Goal: Task Accomplishment & Management: Manage account settings

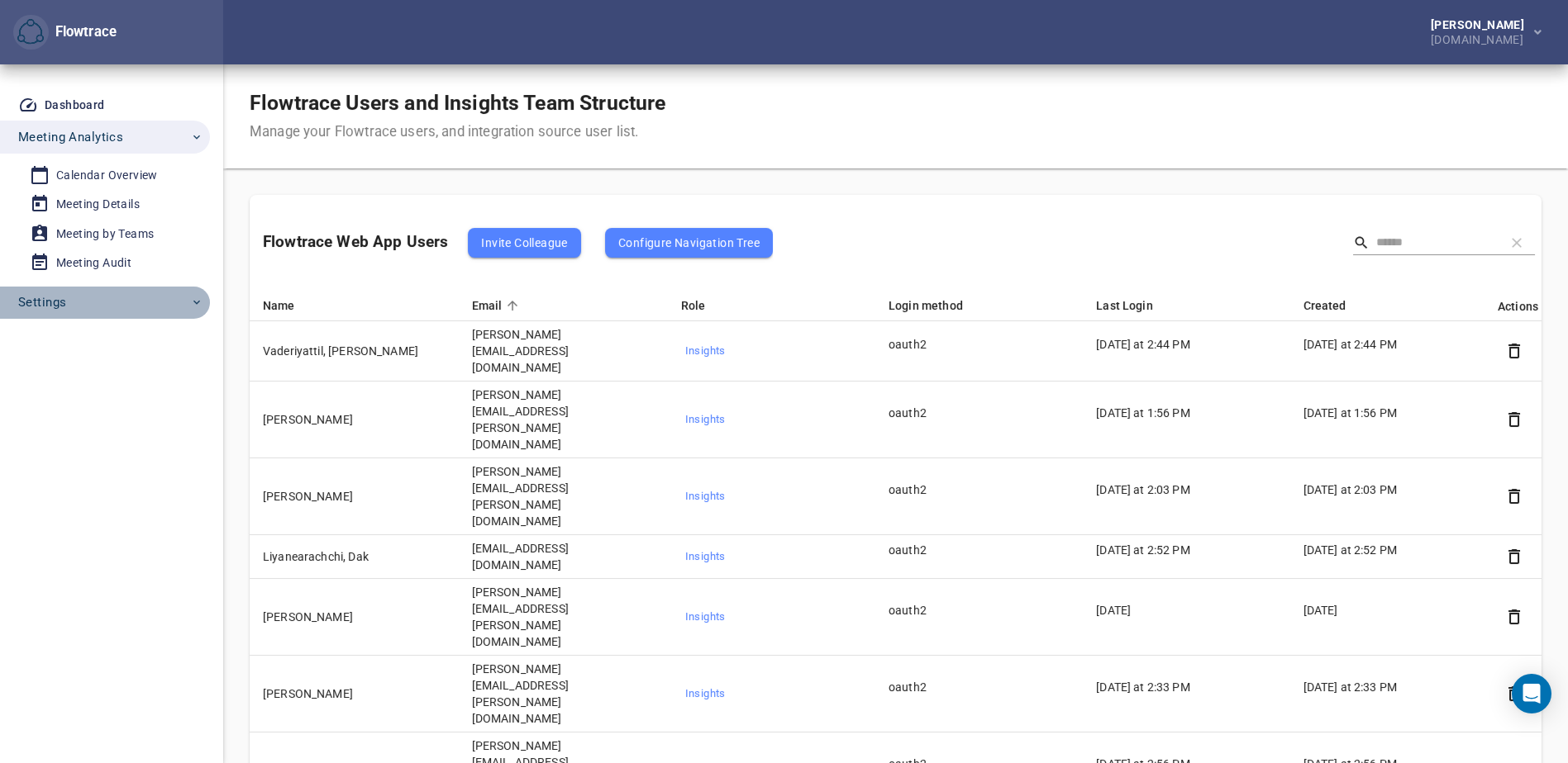
click at [62, 300] on span "Settings" at bounding box center [42, 302] width 48 height 21
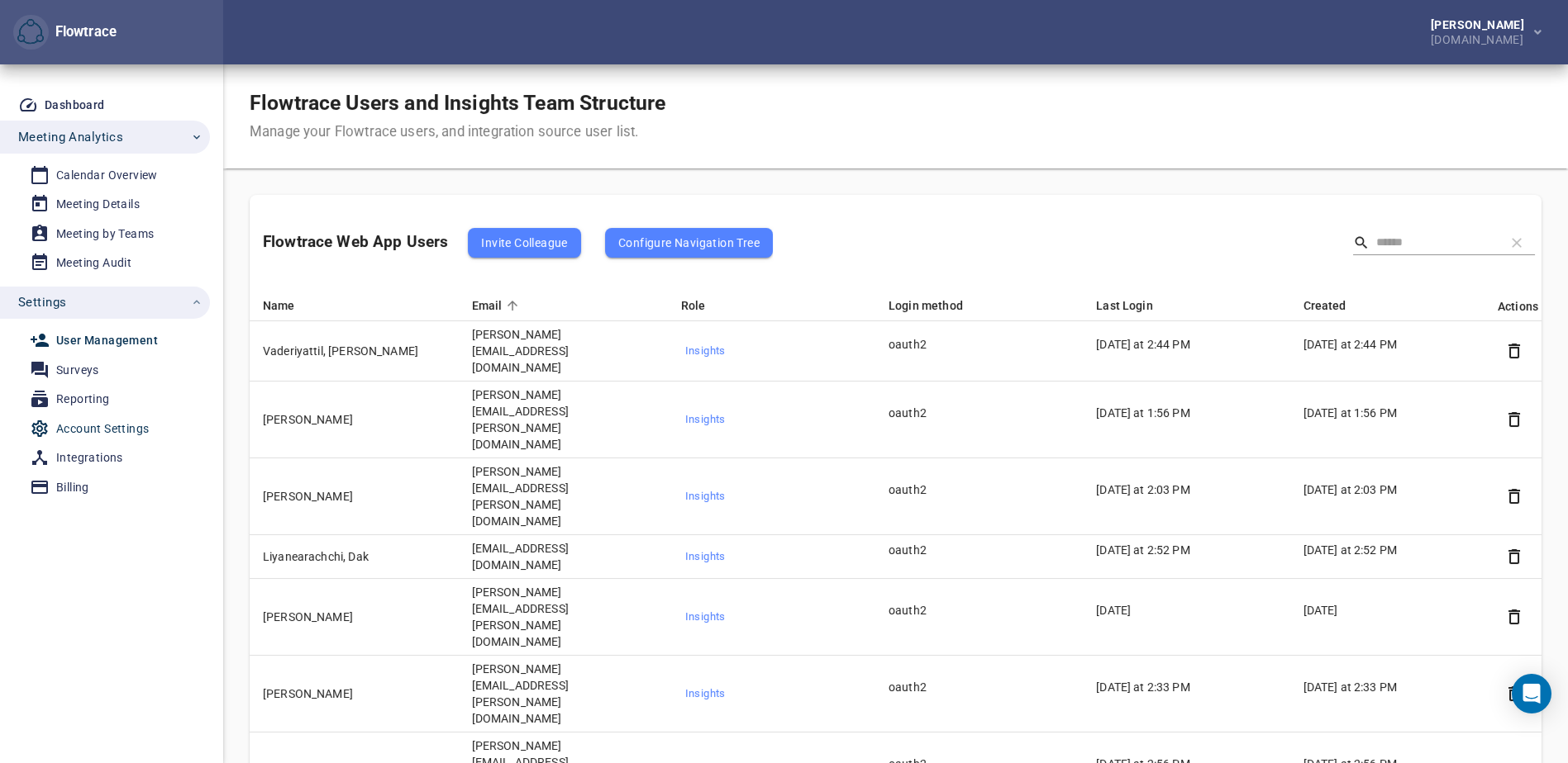
click at [92, 427] on div "Account Settings" at bounding box center [102, 429] width 93 height 20
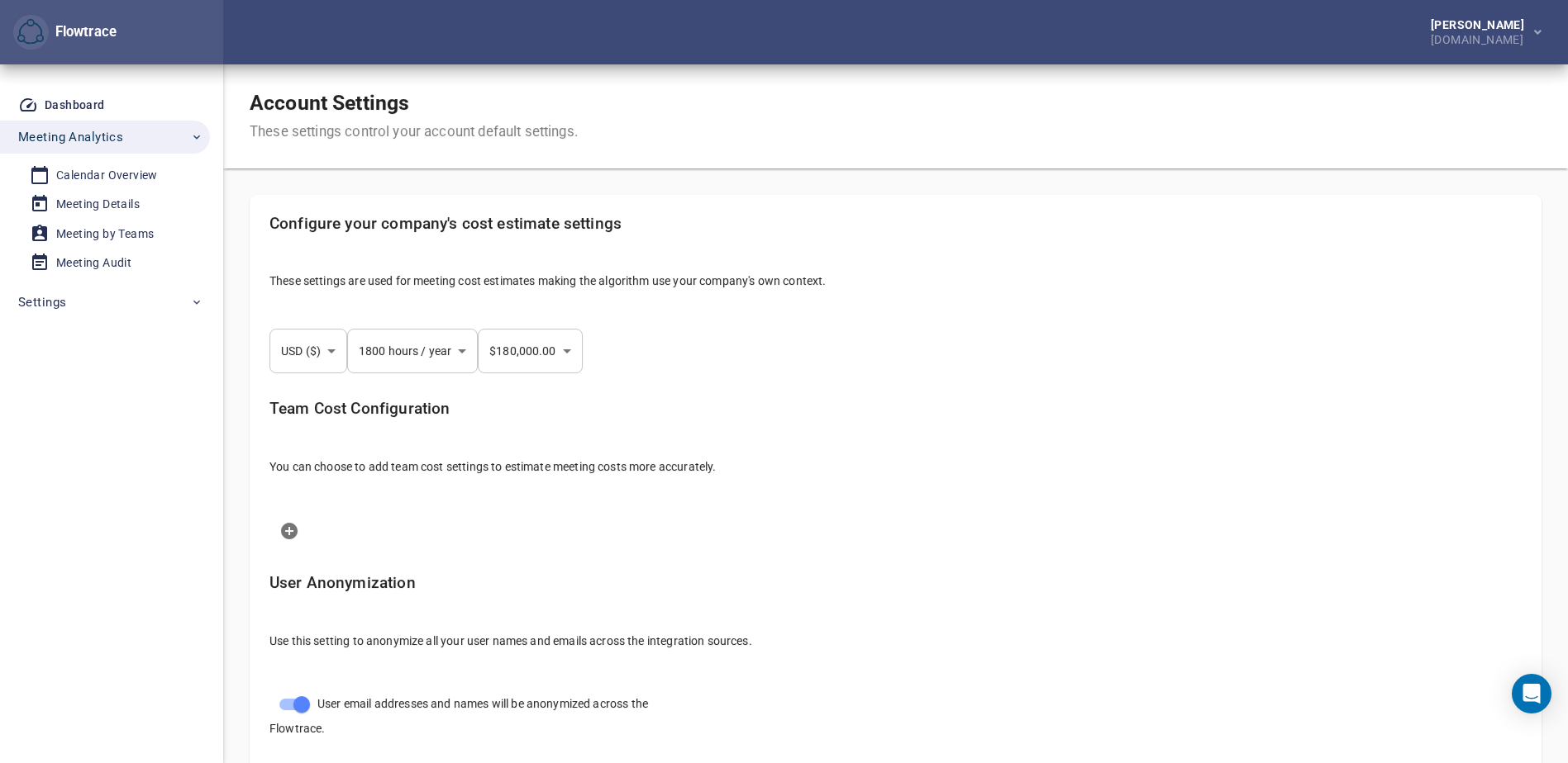
select select "***"
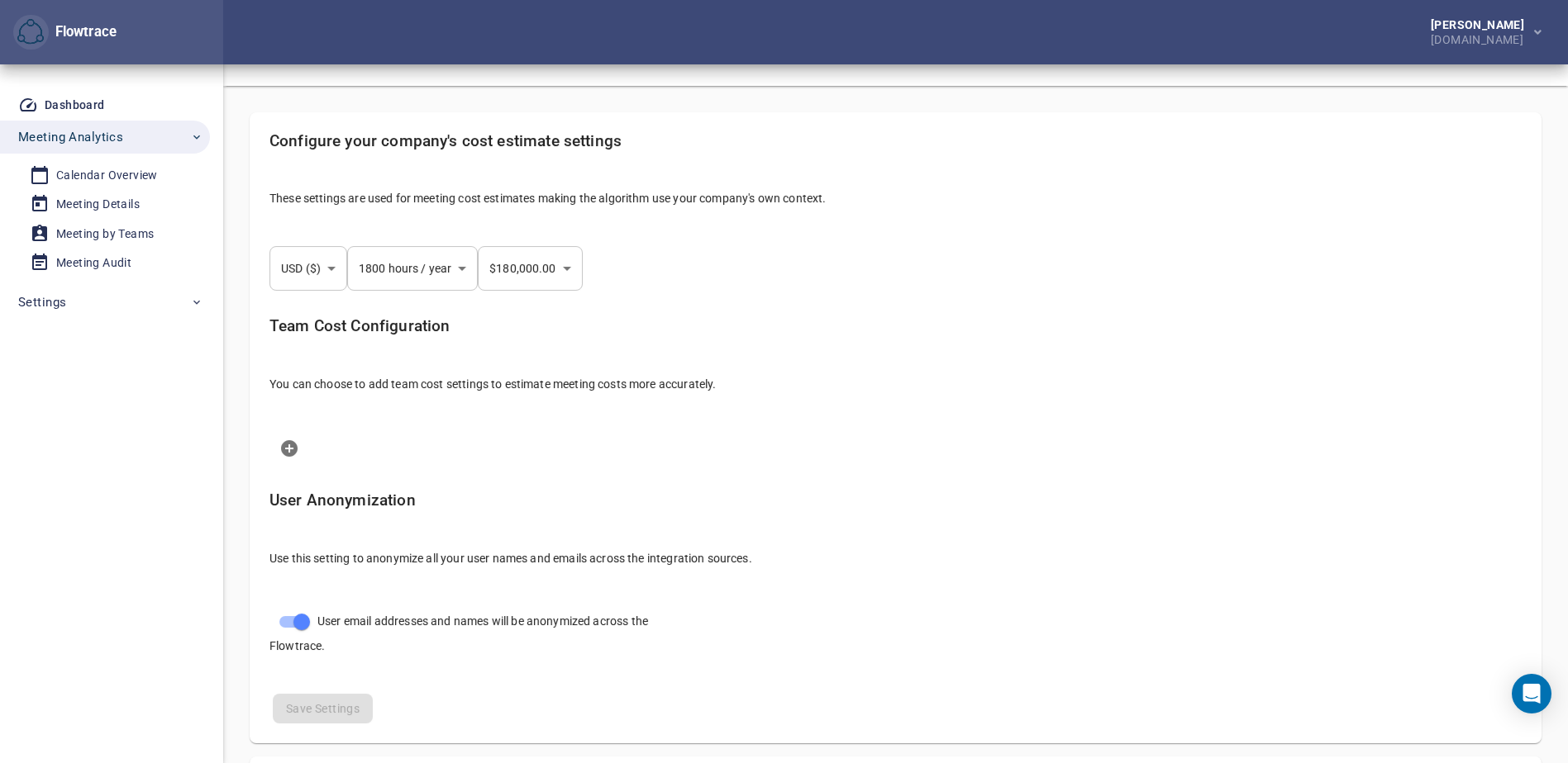
click at [1175, 448] on li at bounding box center [896, 448] width 1279 height 46
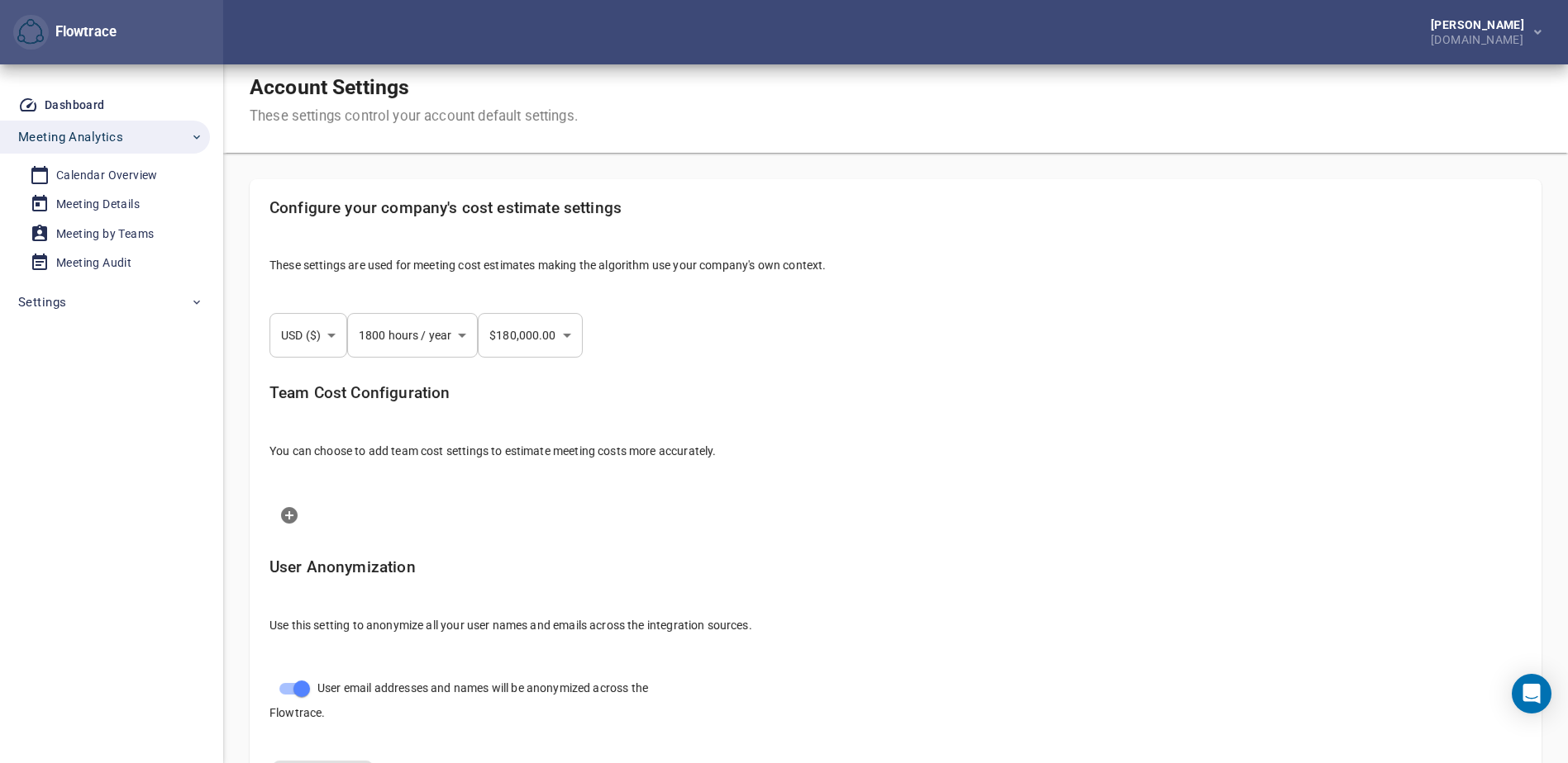
scroll to position [0, 0]
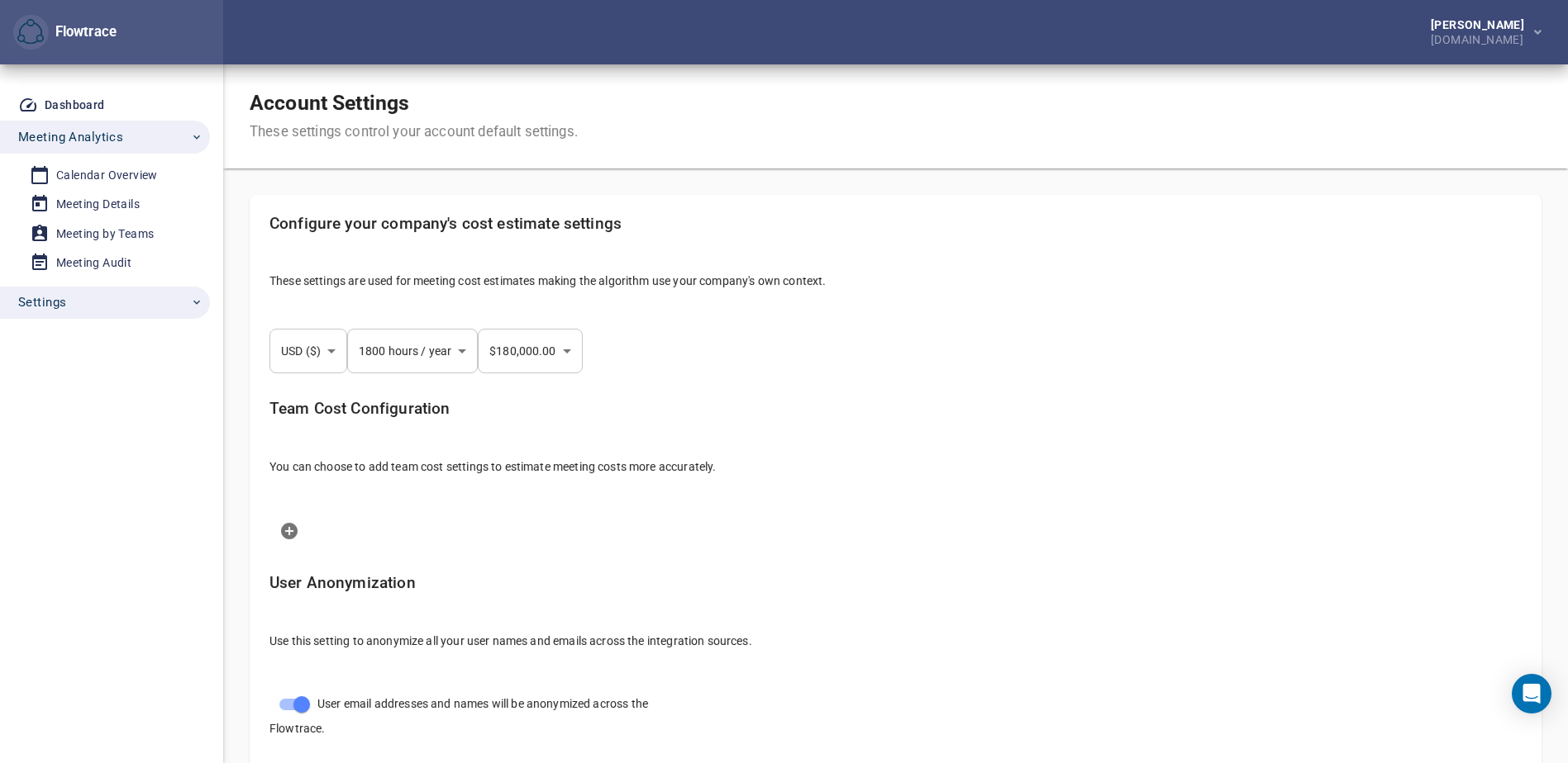
click at [196, 304] on icon "button" at bounding box center [197, 302] width 13 height 13
click at [91, 456] on div "Integrations" at bounding box center [89, 458] width 67 height 20
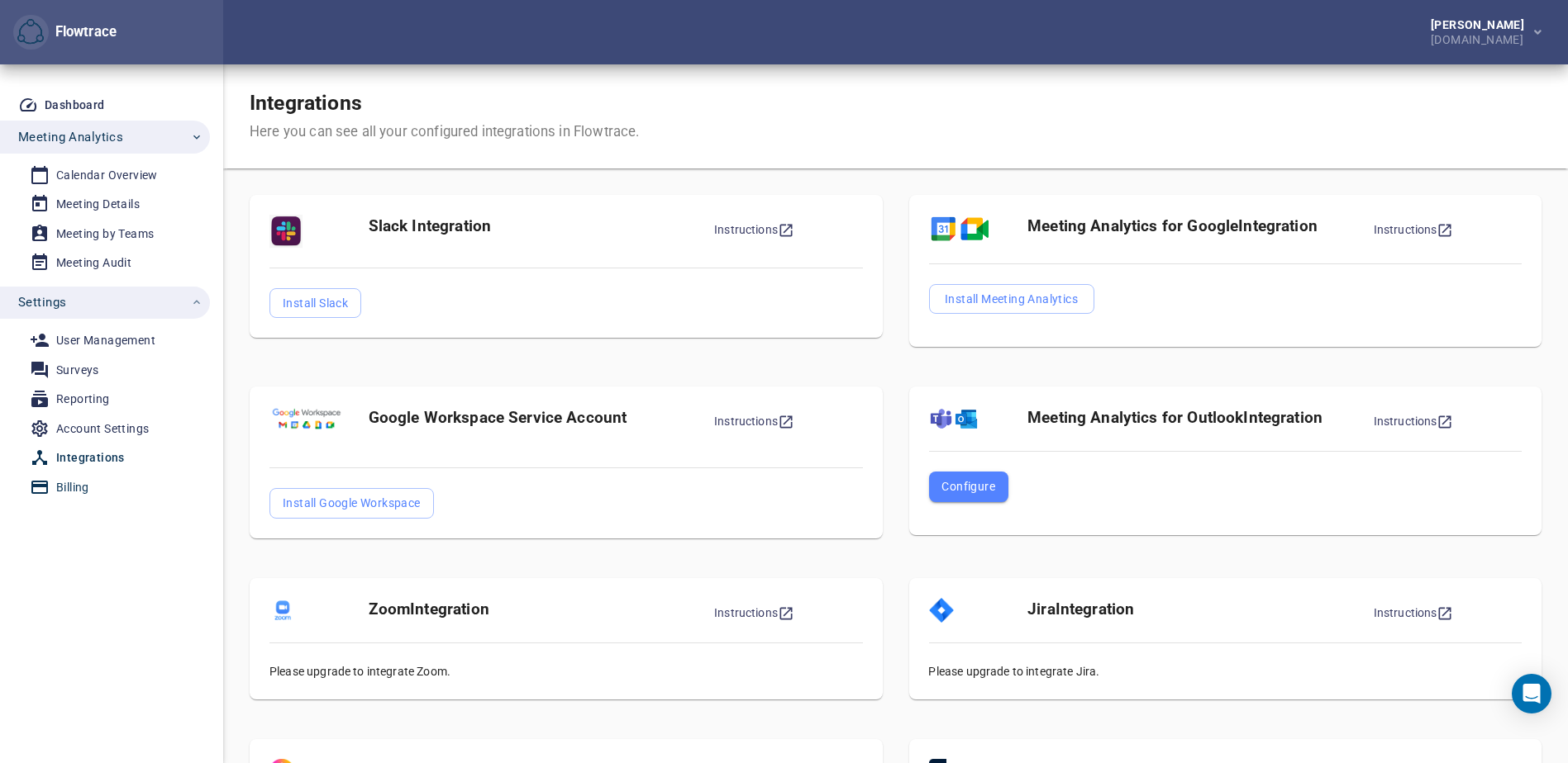
click at [64, 488] on div "Billing" at bounding box center [73, 488] width 33 height 20
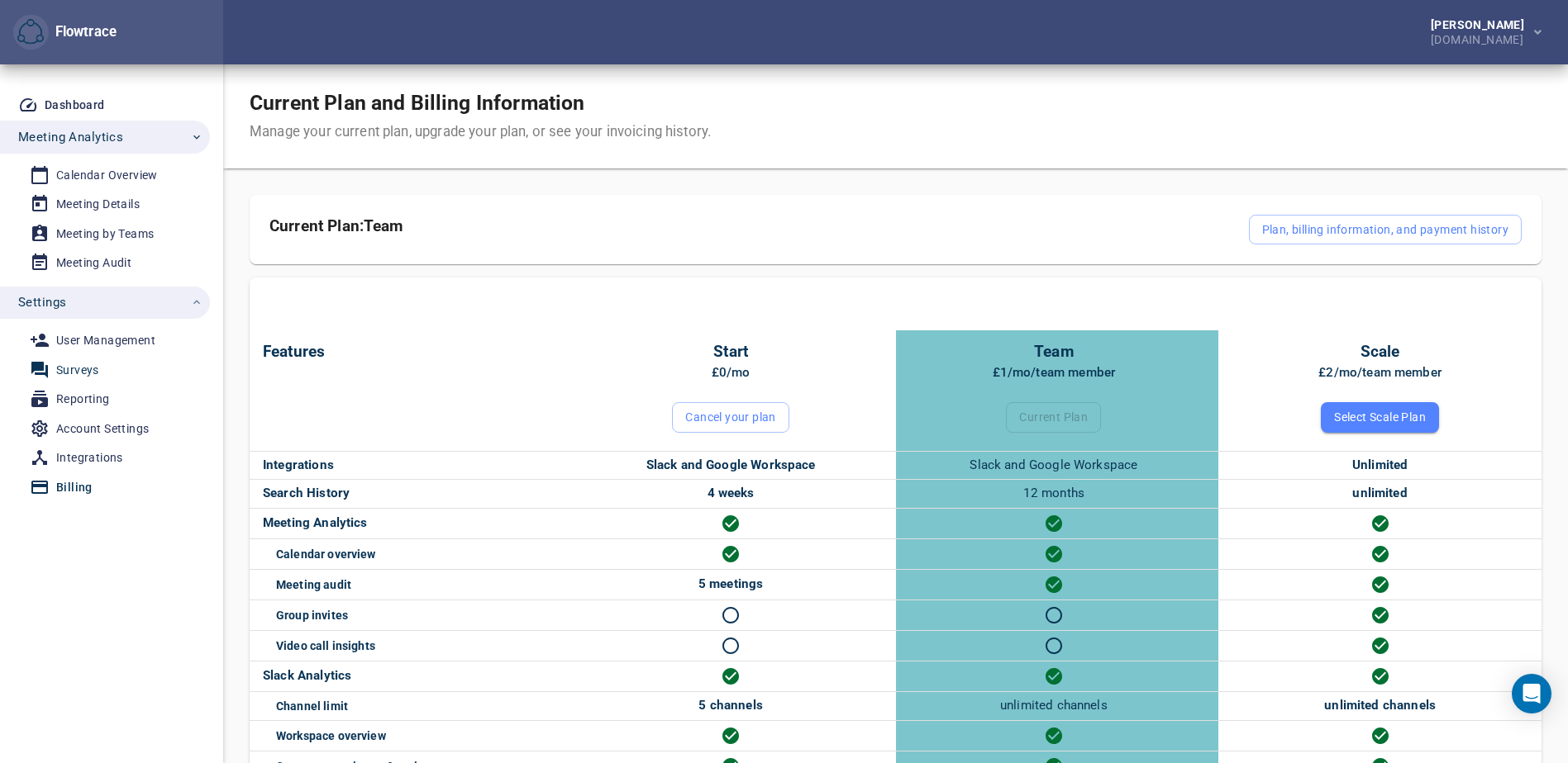
click at [83, 366] on div "Surveys" at bounding box center [77, 370] width 43 height 20
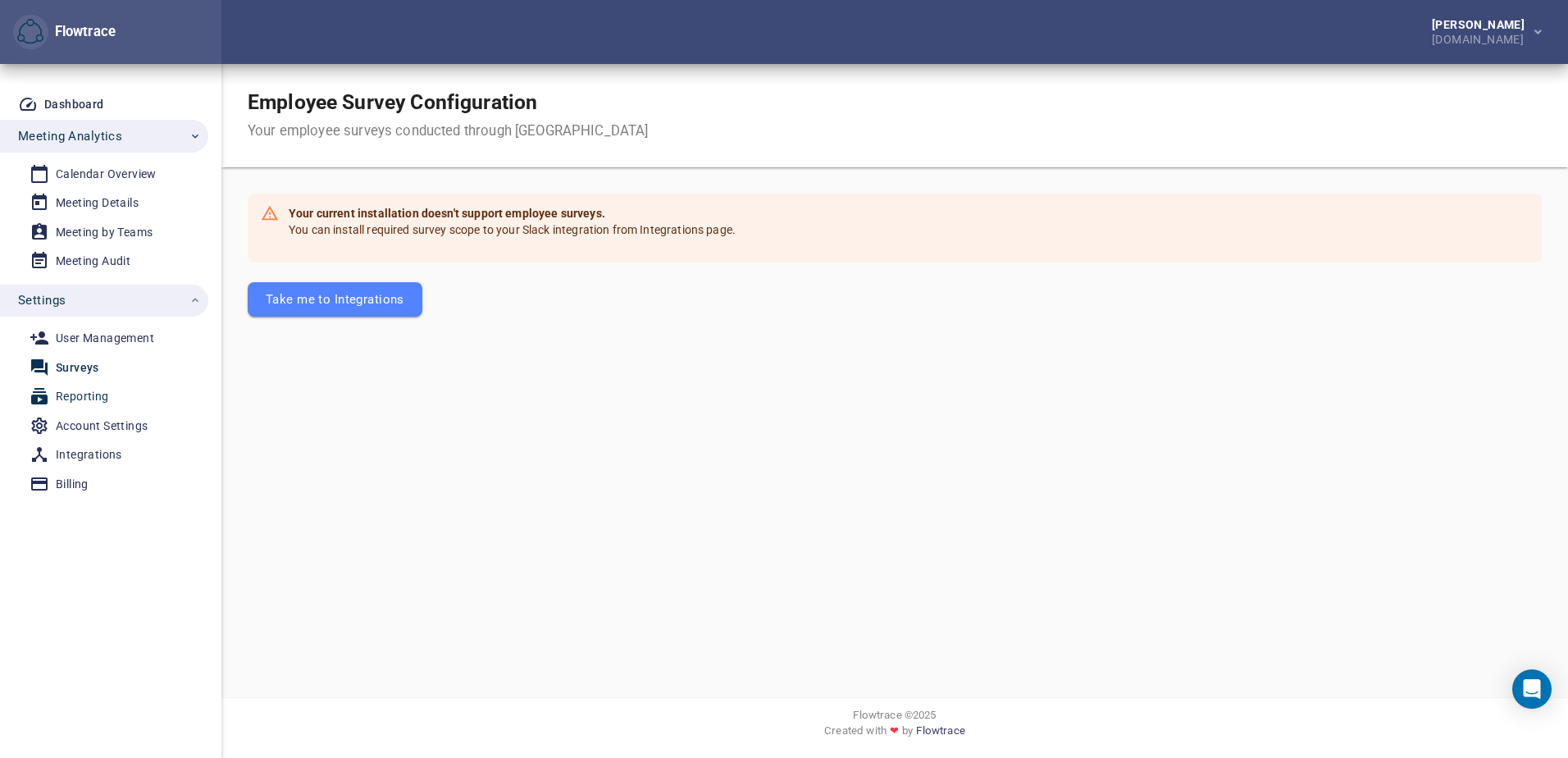
click at [77, 392] on div "Reporting" at bounding box center [82, 397] width 53 height 20
click at [86, 337] on div "User Management" at bounding box center [105, 338] width 98 height 20
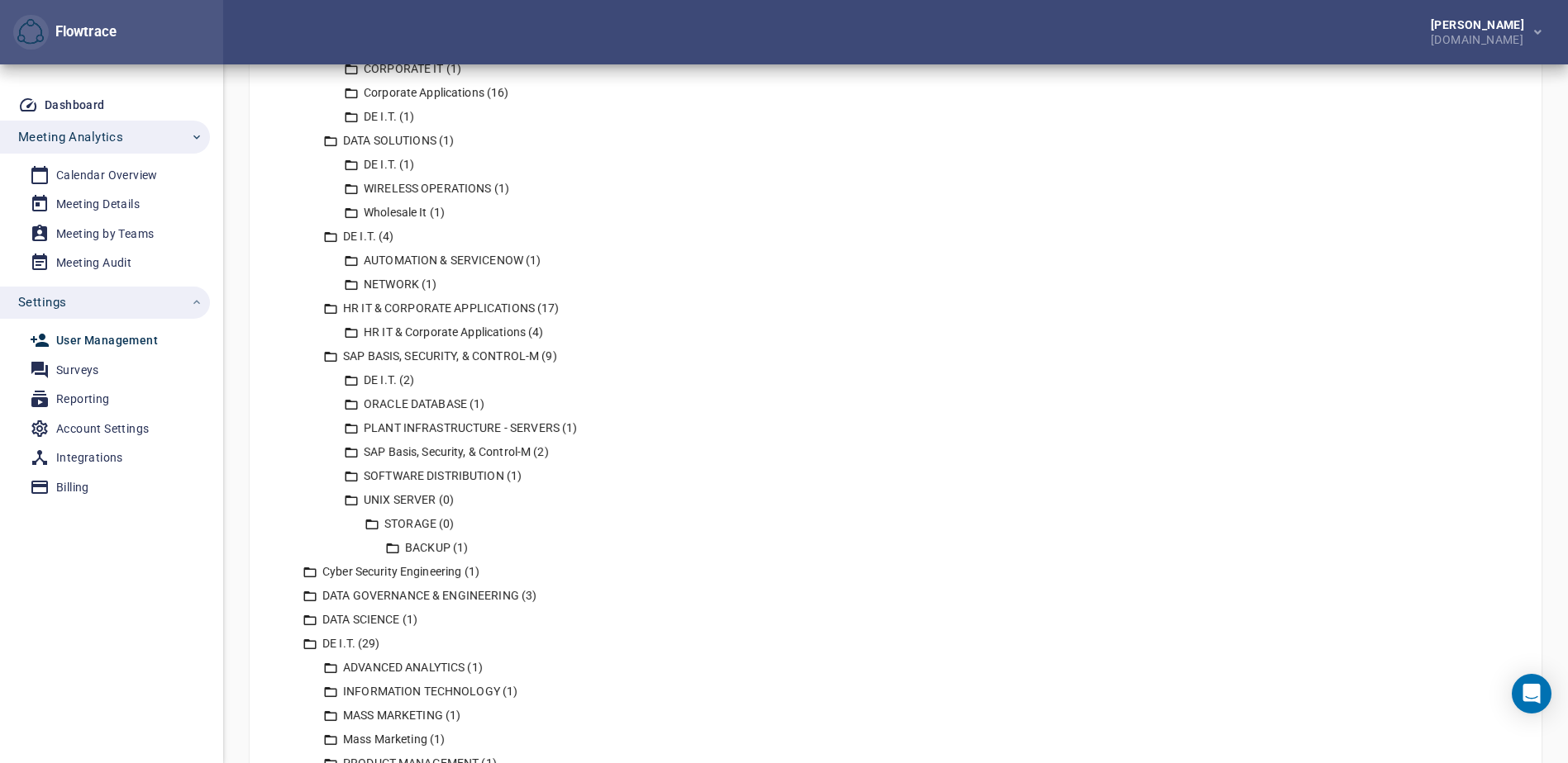
scroll to position [1404, 0]
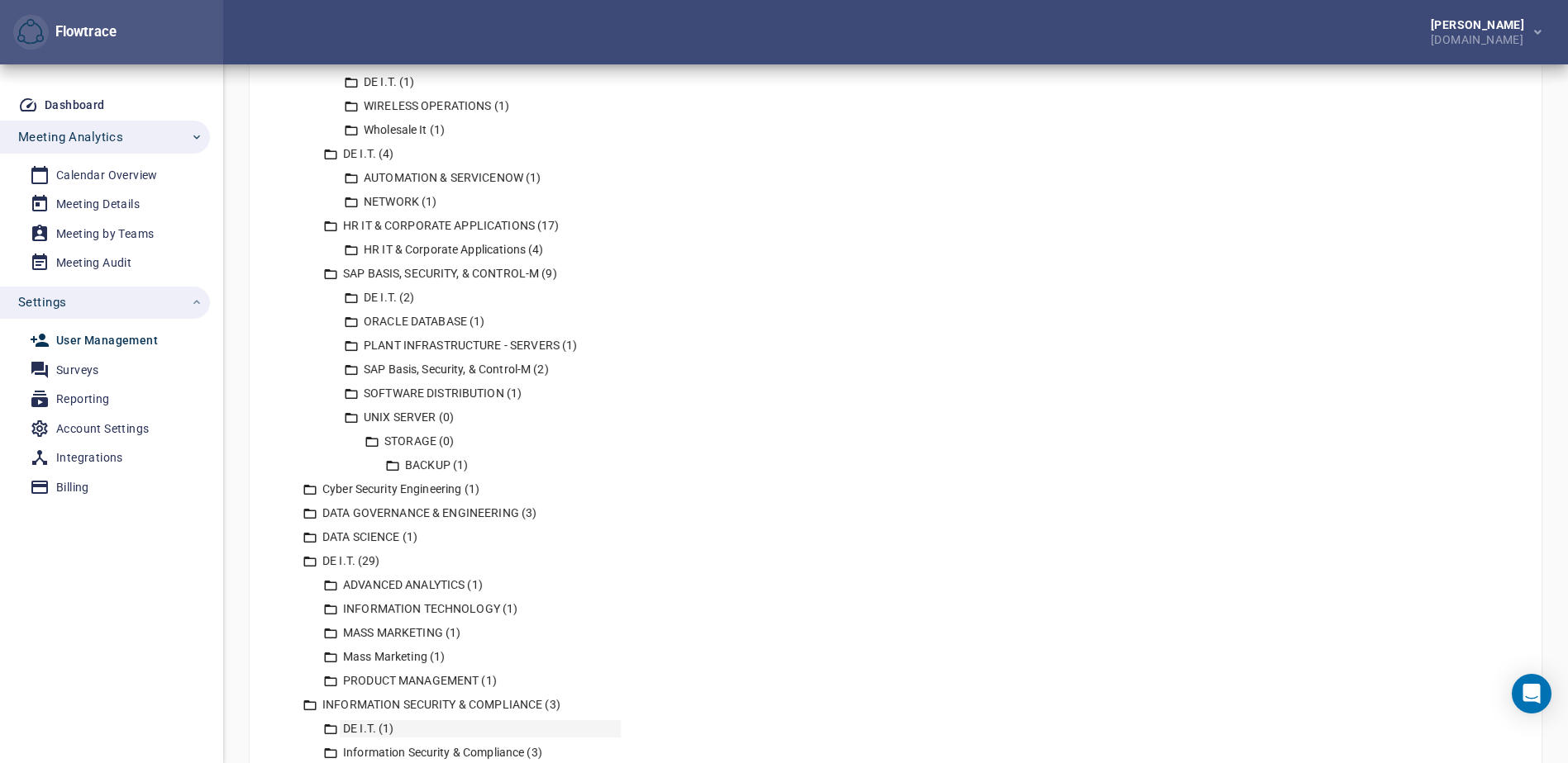
click at [358, 720] on div "DE I.T. (1)" at bounding box center [480, 728] width 281 height 17
click at [360, 696] on div "INFORMATION SECURITY & COMPLIANCE (3)" at bounding box center [479, 704] width 321 height 17
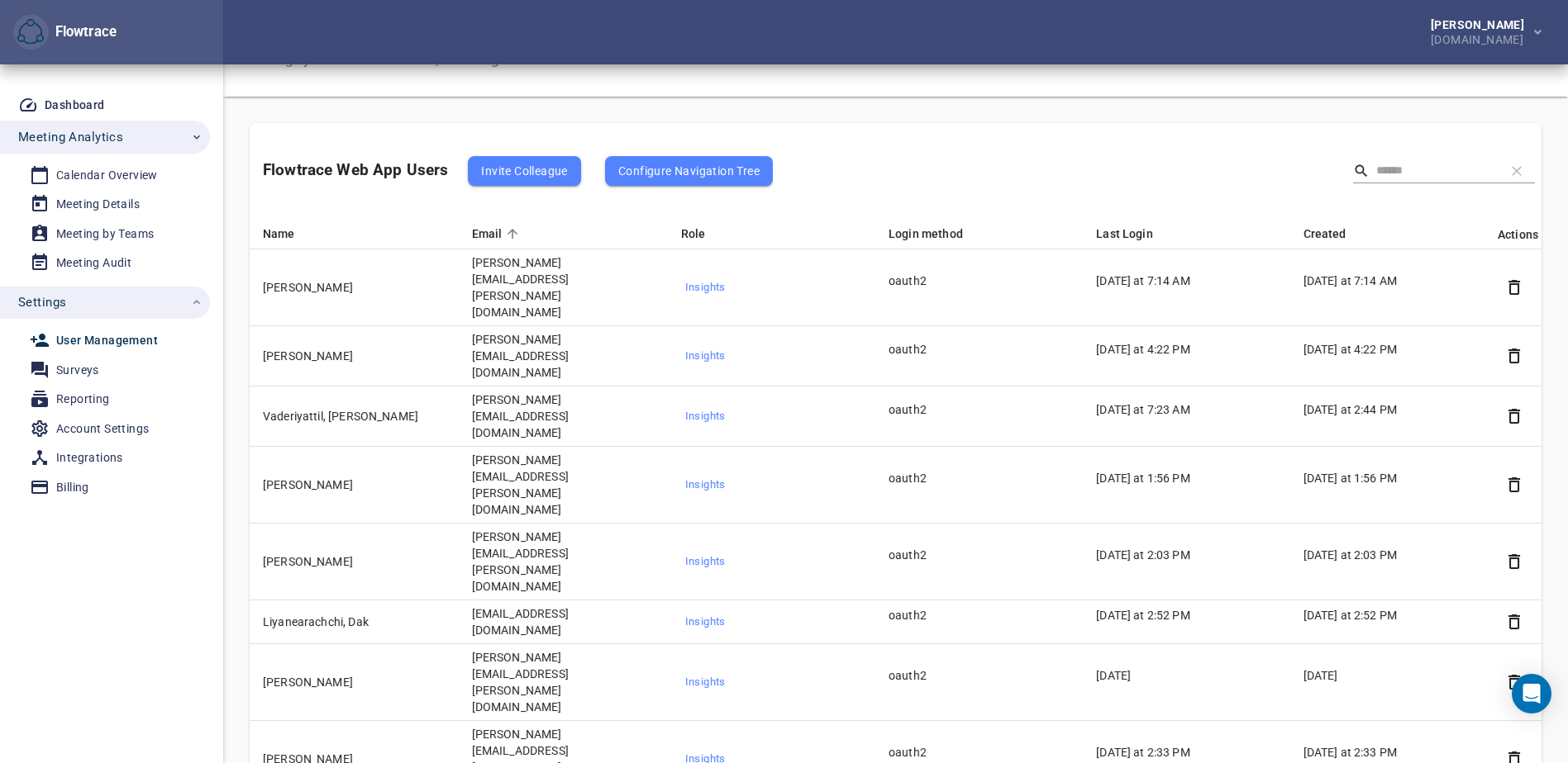
scroll to position [0, 0]
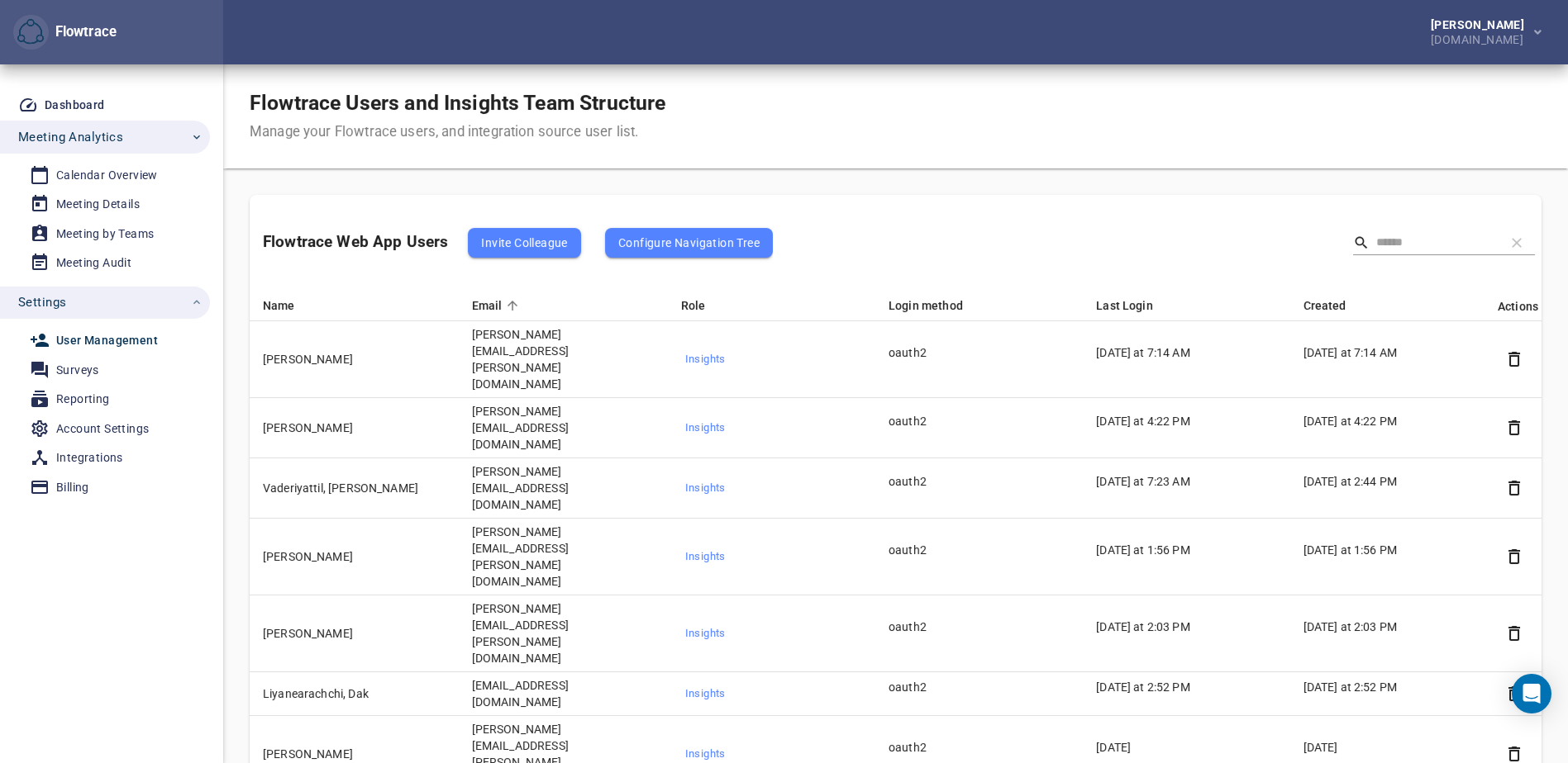
click at [1022, 230] on div "Flowtrace Web App Users Invite Colleague Configure Navigation Tree" at bounding box center [896, 242] width 1292 height 95
click at [1131, 301] on span "Last Login" at bounding box center [1134, 306] width 78 height 20
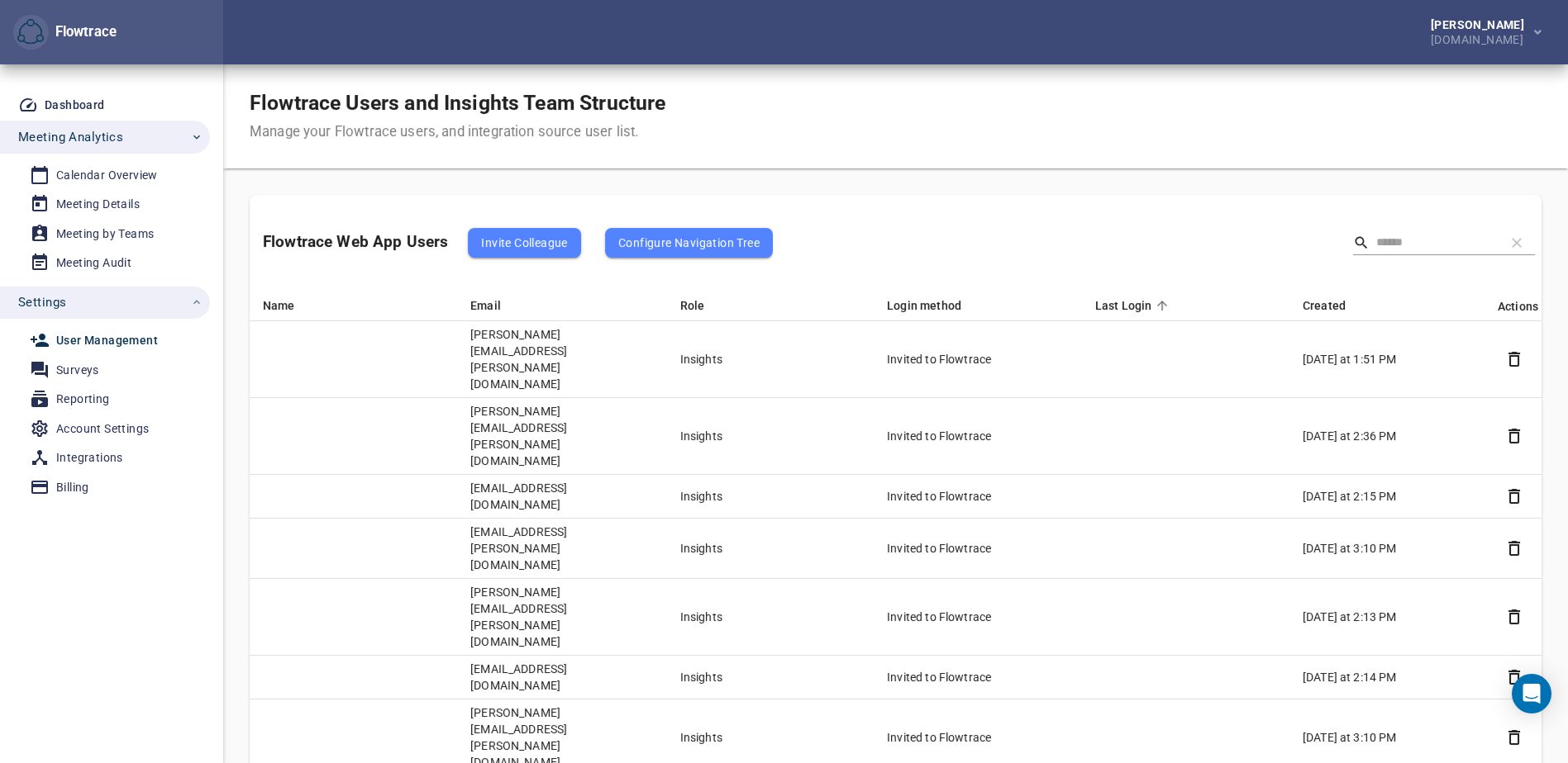
click at [1142, 303] on span "Last Login" at bounding box center [1134, 306] width 78 height 20
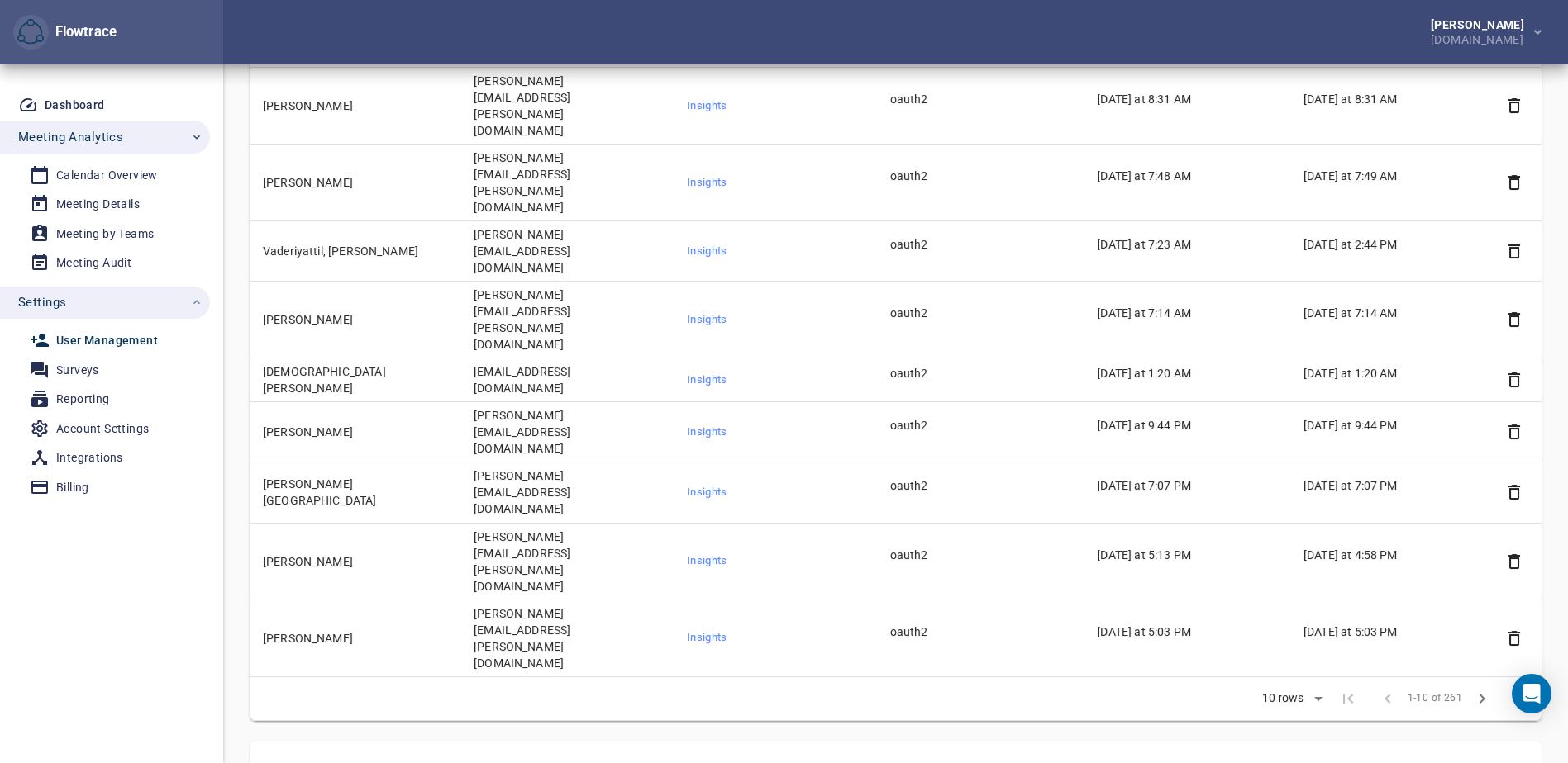
scroll to position [248, 0]
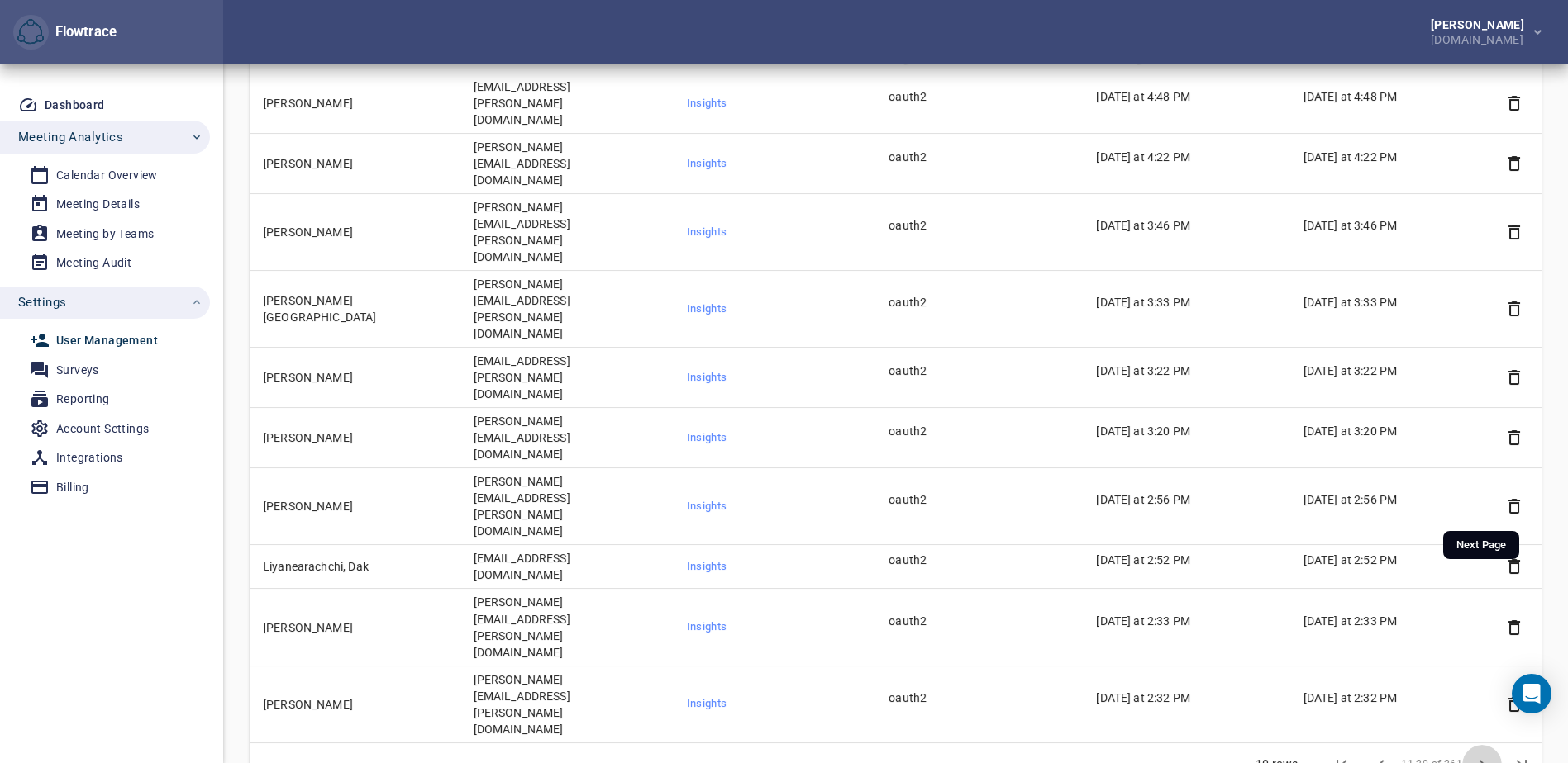
click at [1482, 760] on icon "Next Page" at bounding box center [1482, 765] width 6 height 10
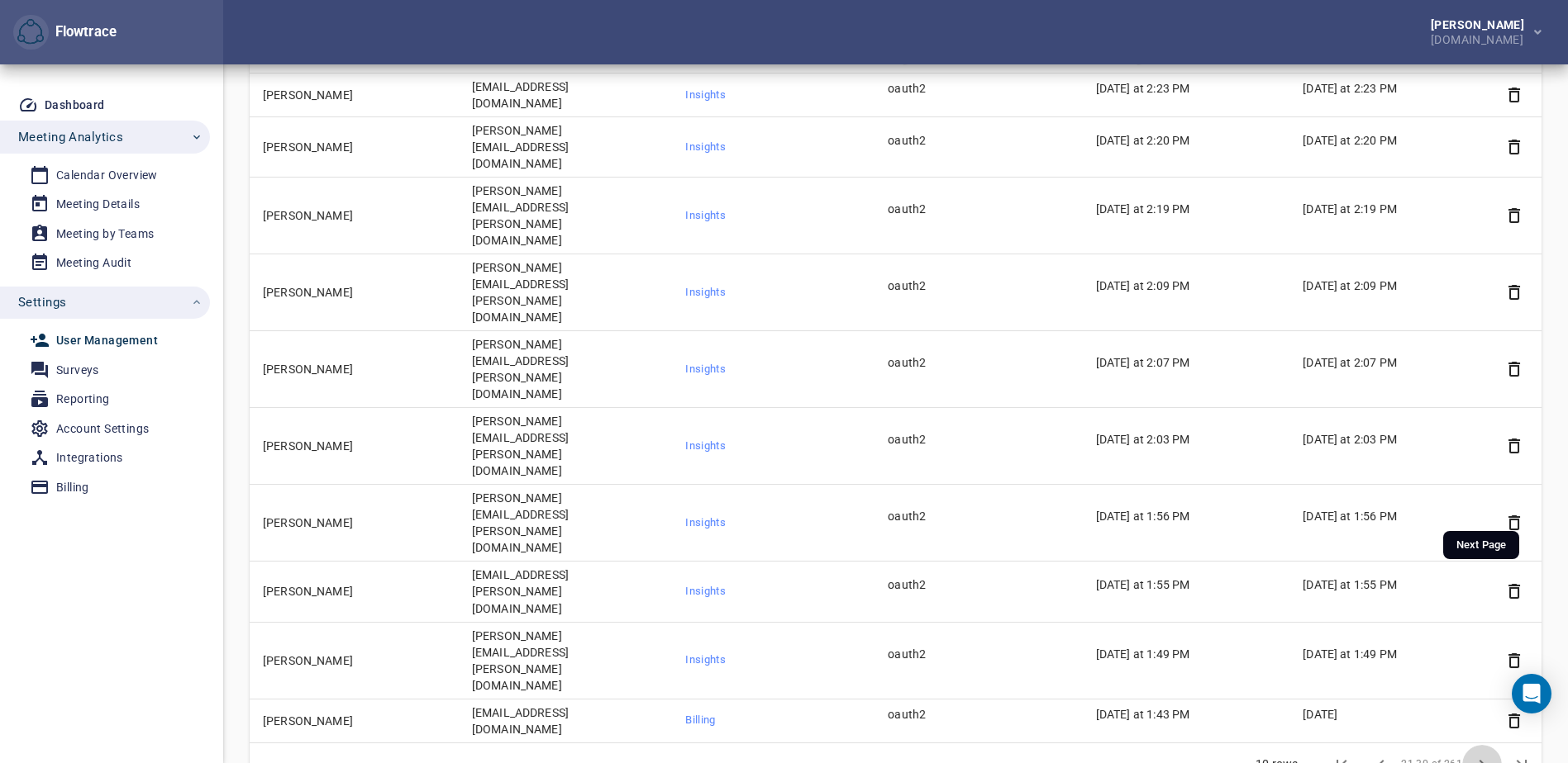
click at [1482, 760] on icon "Next Page" at bounding box center [1482, 765] width 6 height 10
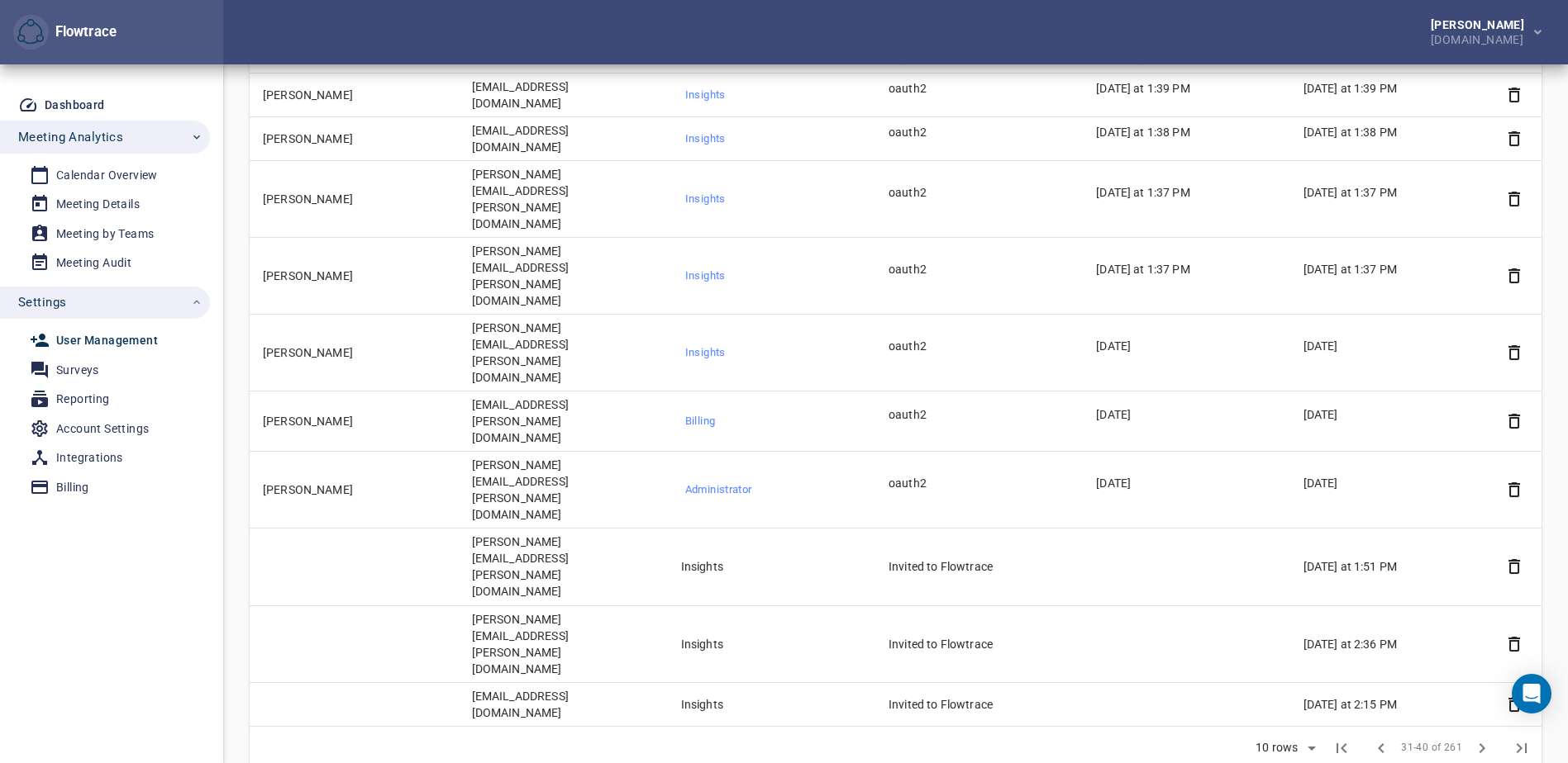
scroll to position [165, 0]
